Goal: Task Accomplishment & Management: Manage account settings

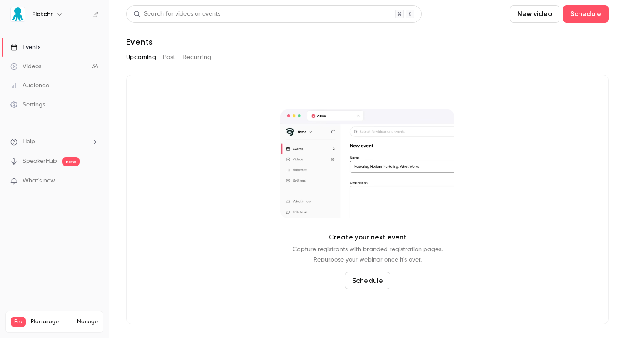
click at [67, 70] on link "Videos 34" at bounding box center [54, 66] width 109 height 19
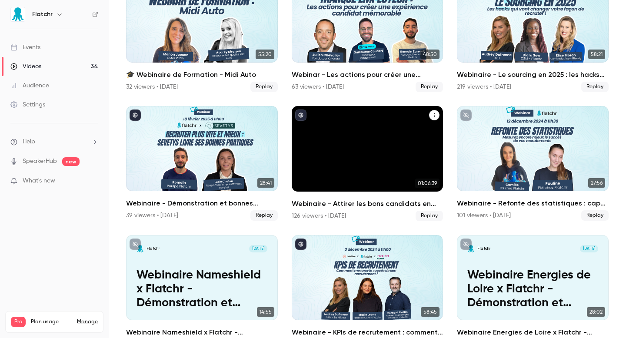
scroll to position [358, 0]
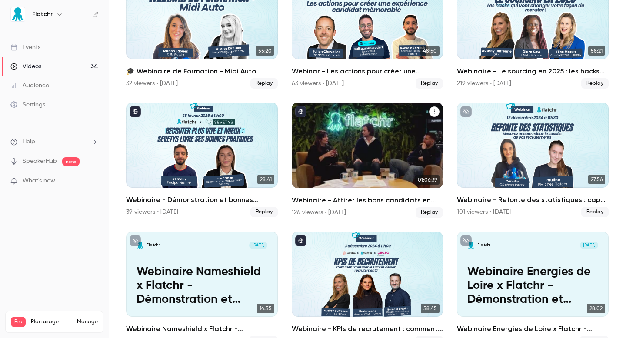
click at [310, 200] on h2 "Webinaire - Attirer les bons candidats en 2025 : les clés d’une stratégie multi…" at bounding box center [368, 200] width 152 height 10
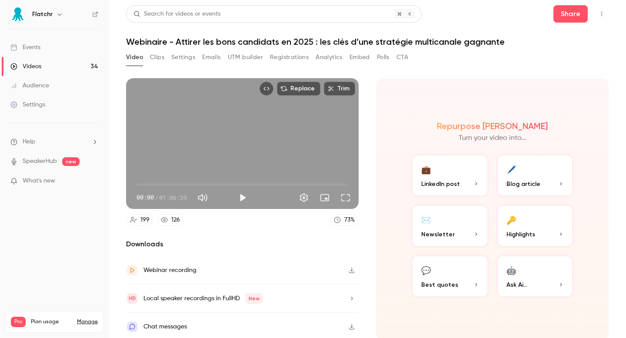
scroll to position [3, 0]
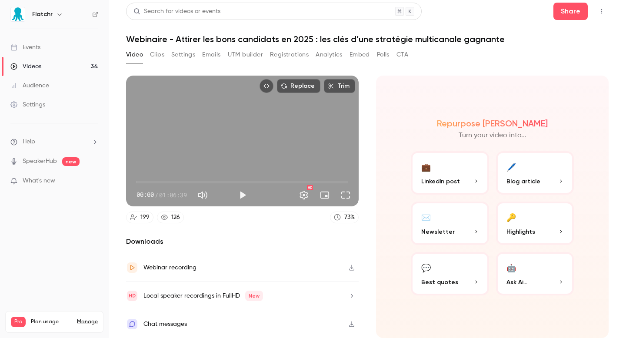
click at [302, 58] on button "Registrations" at bounding box center [289, 55] width 39 height 14
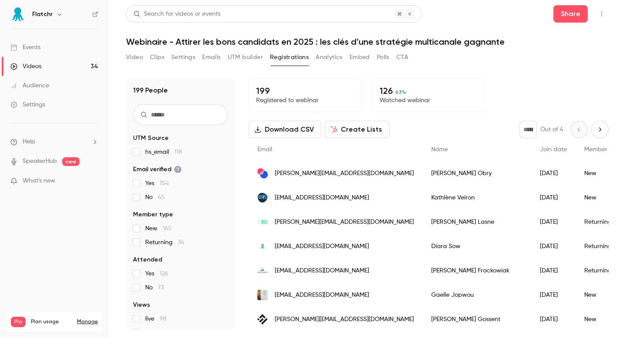
click at [159, 60] on button "Clips" at bounding box center [157, 57] width 14 height 14
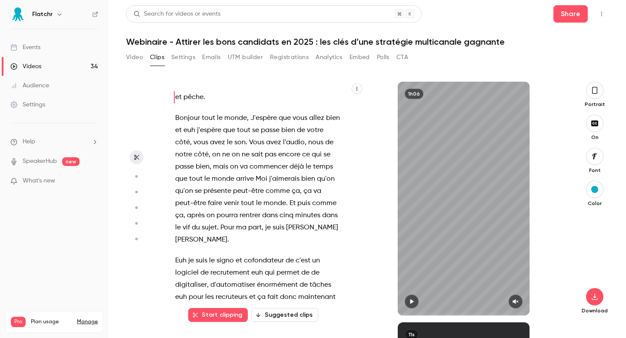
click at [132, 57] on button "Video" at bounding box center [134, 57] width 17 height 14
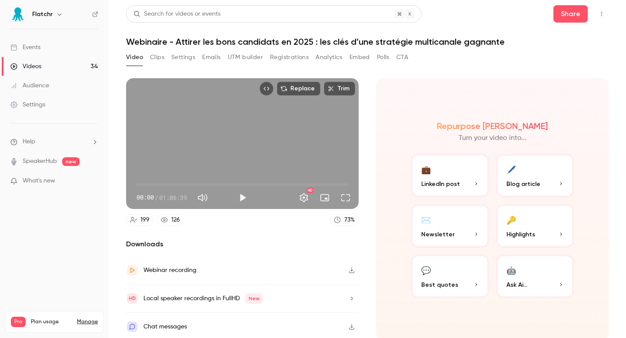
click at [177, 59] on button "Settings" at bounding box center [183, 57] width 24 height 14
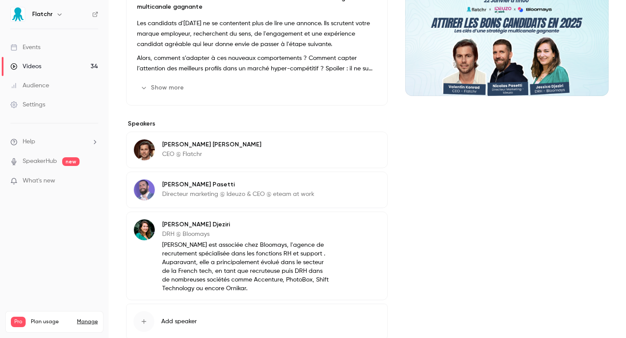
scroll to position [109, 0]
